Goal: Task Accomplishment & Management: Complete application form

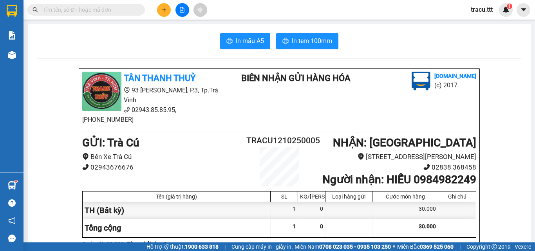
click at [133, 10] on input "text" at bounding box center [89, 9] width 92 height 9
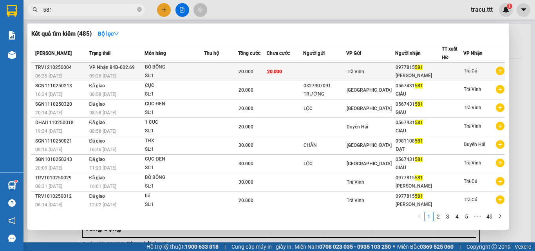
type input "581"
click at [387, 71] on div "Trà Vinh" at bounding box center [371, 71] width 49 height 9
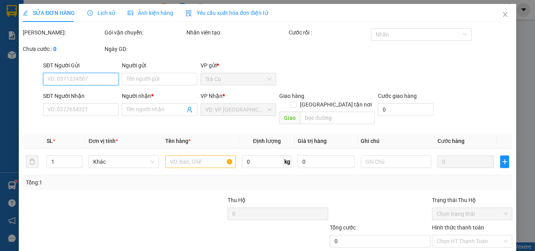
type input "0977815581"
type input "[PERSON_NAME]"
type input "20.000"
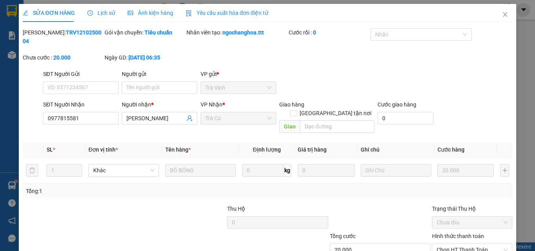
scroll to position [40, 0]
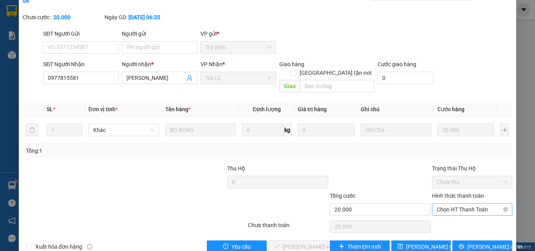
click at [452, 204] on span "Chọn HT Thanh Toán" at bounding box center [472, 210] width 71 height 12
click at [446, 204] on div "Tại văn phòng" at bounding box center [467, 208] width 70 height 9
type input "0"
click at [311, 242] on span "[PERSON_NAME] và Giao hàng" at bounding box center [320, 246] width 75 height 9
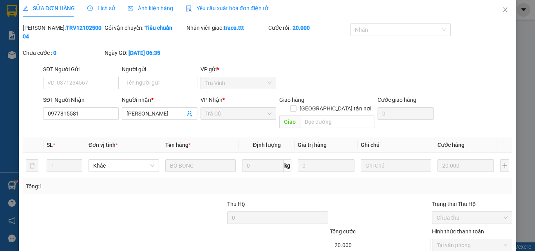
scroll to position [0, 0]
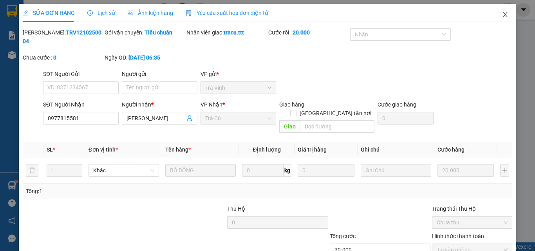
click at [500, 10] on span "Close" at bounding box center [505, 15] width 22 height 22
click at [500, 10] on div "1" at bounding box center [506, 10] width 14 height 14
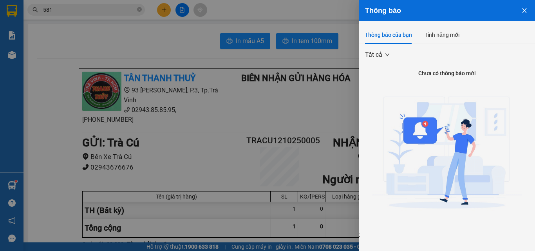
click at [526, 12] on icon "close" at bounding box center [524, 10] width 6 height 6
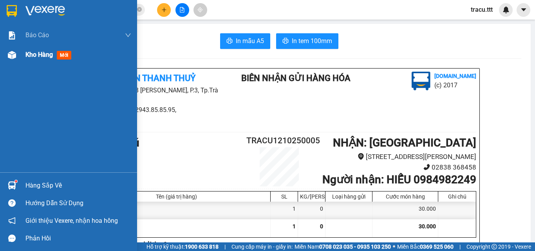
click at [35, 54] on span "Kho hàng" at bounding box center [38, 54] width 27 height 7
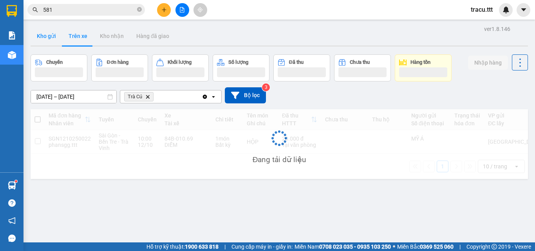
click at [45, 38] on button "Kho gửi" at bounding box center [47, 36] width 32 height 19
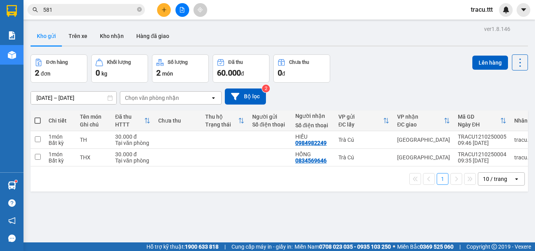
click at [39, 123] on span at bounding box center [37, 121] width 6 height 6
click at [38, 117] on input "checkbox" at bounding box center [38, 117] width 0 height 0
checkbox input "true"
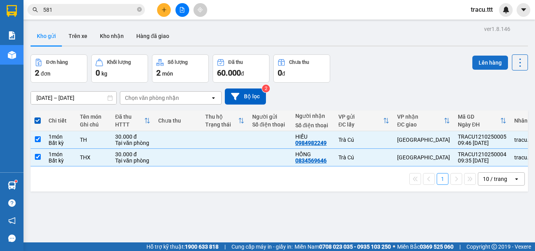
click at [486, 60] on button "Lên hàng" at bounding box center [490, 63] width 36 height 14
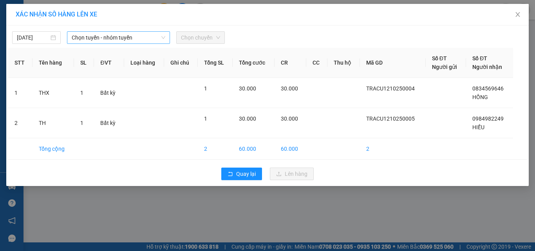
click at [140, 40] on span "Chọn tuyến - nhóm tuyến" at bounding box center [119, 38] width 94 height 12
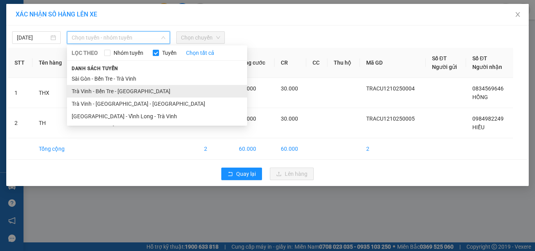
click at [121, 90] on li "Trà Vinh - Bến Tre - [GEOGRAPHIC_DATA]" at bounding box center [157, 91] width 180 height 13
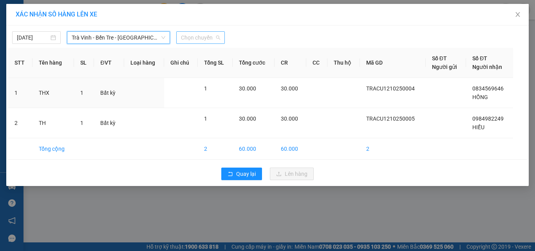
click at [200, 40] on span "Chọn chuyến" at bounding box center [200, 38] width 39 height 12
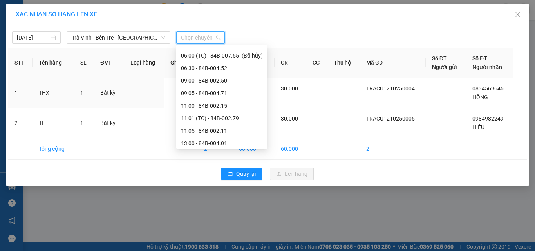
scroll to position [95, 0]
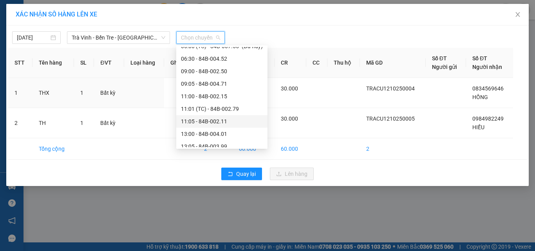
click at [215, 123] on div "11:05 - 84B-002.11" at bounding box center [222, 121] width 82 height 9
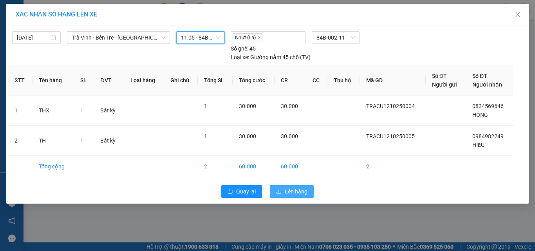
click at [289, 192] on span "Lên hàng" at bounding box center [296, 191] width 23 height 9
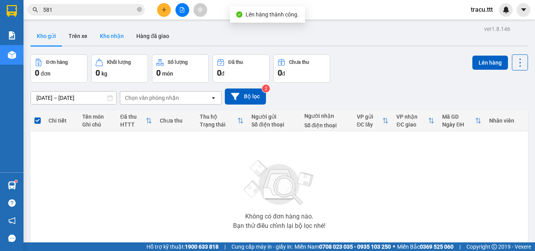
click at [106, 36] on button "Kho nhận" at bounding box center [112, 36] width 36 height 19
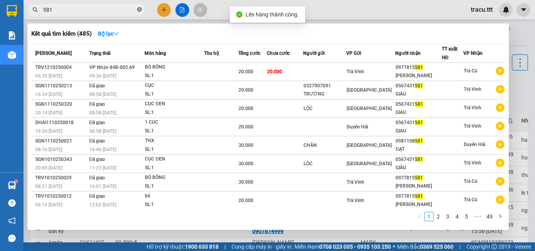
click at [141, 10] on icon "close-circle" at bounding box center [139, 9] width 5 height 5
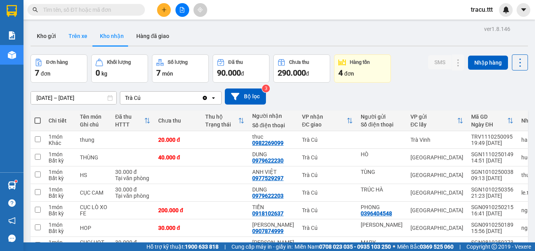
click at [72, 31] on button "Trên xe" at bounding box center [77, 36] width 31 height 19
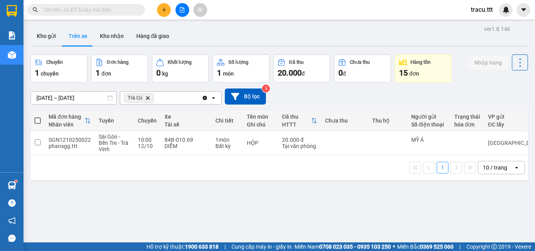
click at [227, 39] on div "Kho gửi Trên xe Kho nhận Hàng đã giao" at bounding box center [279, 37] width 497 height 21
click at [109, 36] on button "Kho nhận" at bounding box center [112, 36] width 36 height 19
type input "[DATE] – [DATE]"
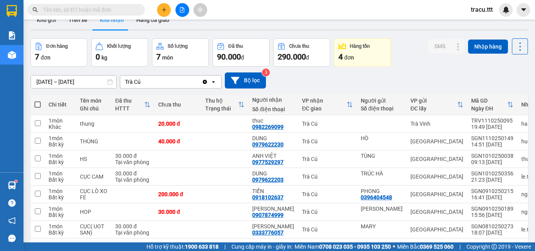
scroll to position [47, 0]
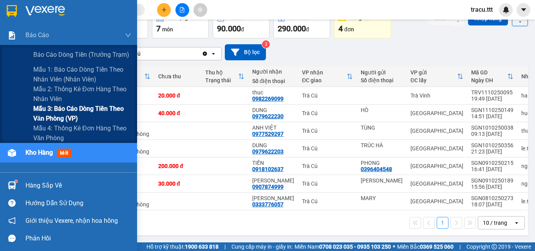
click at [85, 108] on span "Mẫu 3: Báo cáo dòng tiền theo văn phòng (VP)" at bounding box center [82, 114] width 98 height 20
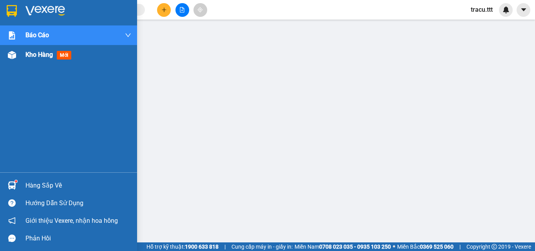
click at [43, 52] on span "Kho hàng" at bounding box center [38, 54] width 27 height 7
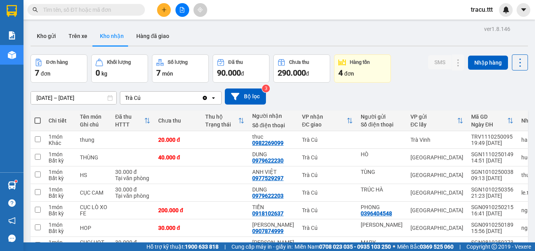
click at [122, 11] on input "text" at bounding box center [89, 9] width 92 height 9
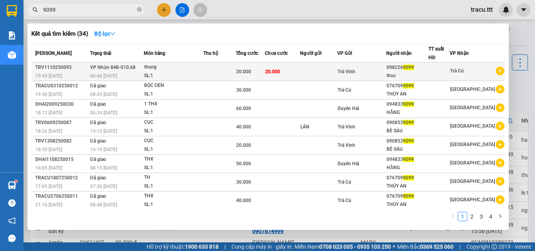
type input "9099"
click at [280, 70] on span "20.000" at bounding box center [272, 71] width 15 height 5
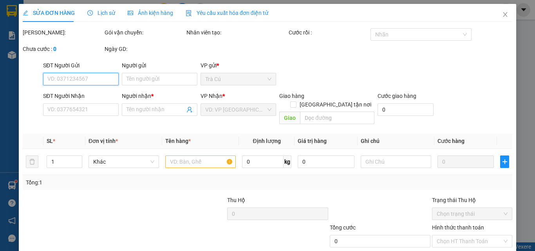
type input "0982269099"
type input "thuc"
type input "20.000"
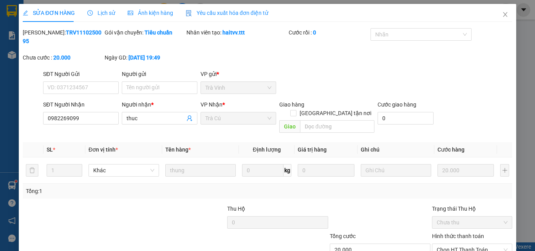
scroll to position [40, 0]
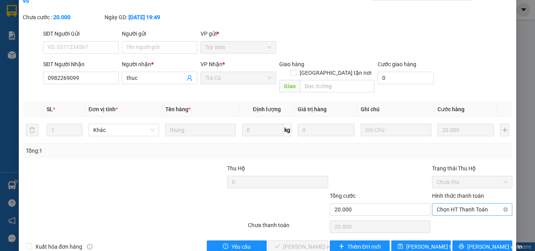
click at [471, 204] on span "Chọn HT Thanh Toán" at bounding box center [472, 210] width 71 height 12
drag, startPoint x: 457, startPoint y: 209, endPoint x: 447, endPoint y: 207, distance: 10.0
click at [457, 210] on div "Tại văn phòng" at bounding box center [467, 208] width 70 height 9
type input "0"
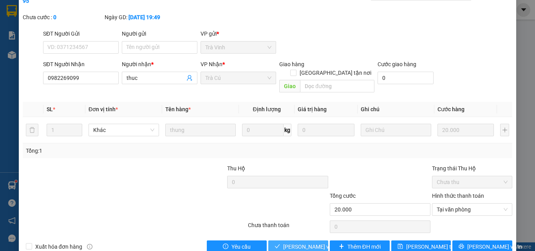
drag, startPoint x: 298, startPoint y: 230, endPoint x: 507, endPoint y: 185, distance: 214.2
click at [298, 242] on span "[PERSON_NAME] và Giao hàng" at bounding box center [320, 246] width 75 height 9
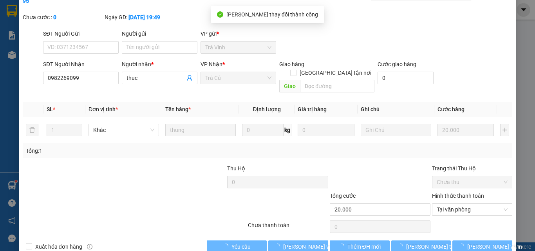
scroll to position [0, 0]
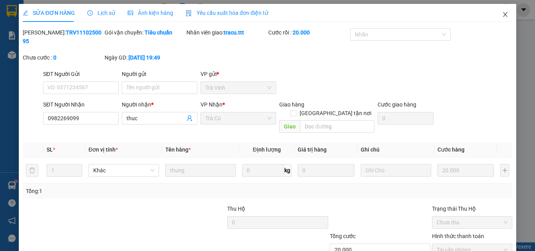
click at [505, 16] on span "Close" at bounding box center [505, 15] width 22 height 22
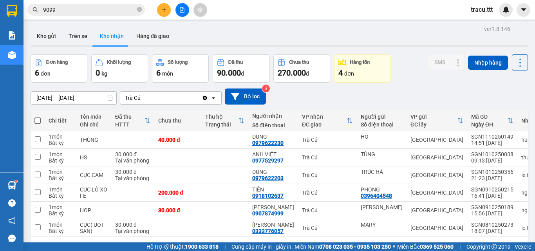
click at [233, 27] on div "Kho gửi Trên xe Kho nhận Hàng đã giao" at bounding box center [279, 37] width 497 height 21
